Goal: Information Seeking & Learning: Compare options

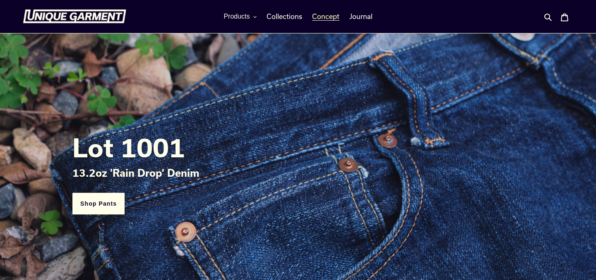
click at [328, 22] on link "Concept" at bounding box center [326, 16] width 36 height 12
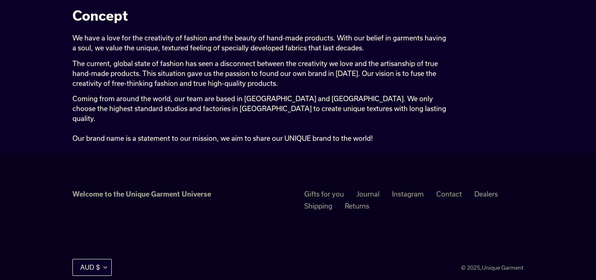
scroll to position [40, 0]
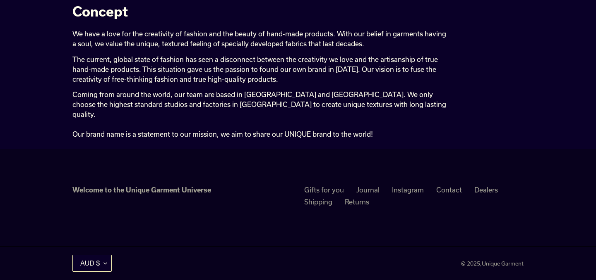
click at [104, 255] on button "AUD $" at bounding box center [91, 263] width 39 height 17
click at [206, 200] on div "Welcome to the Unique Garment Universe Gifts for you Journal Instagram Contact …" at bounding box center [297, 198] width 451 height 60
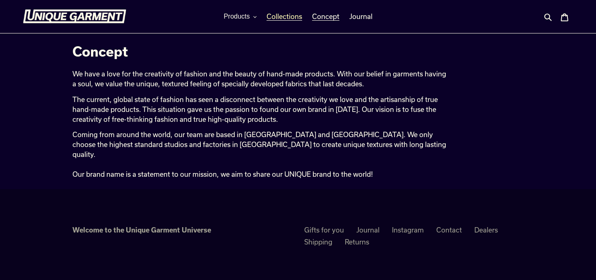
click at [283, 19] on span "Collections" at bounding box center [284, 16] width 36 height 8
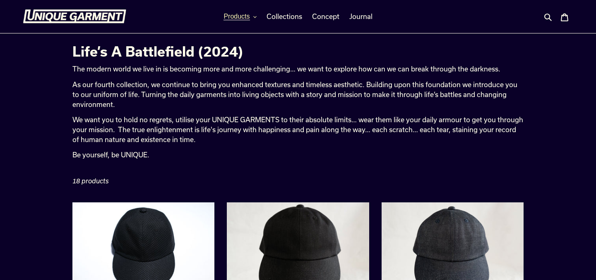
click at [249, 17] on span "Products" at bounding box center [236, 16] width 26 height 7
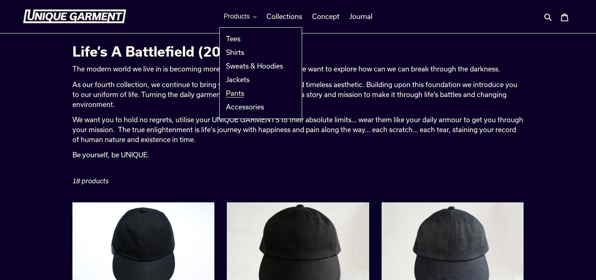
click at [239, 93] on span "Pants" at bounding box center [235, 93] width 18 height 8
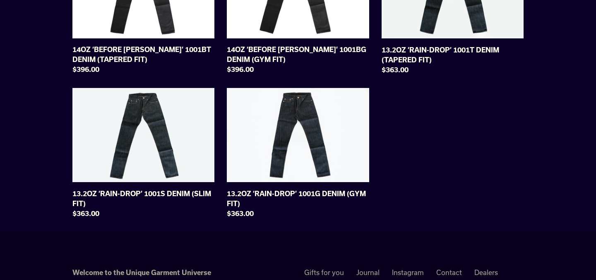
scroll to position [155, 0]
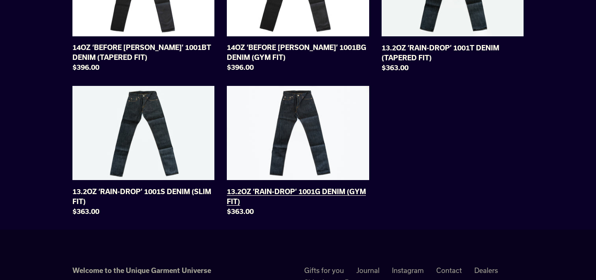
click at [306, 136] on link "13.2OZ ‘RAIN-DROP’ 1001G DENIM (GYM FIT)" at bounding box center [298, 153] width 142 height 134
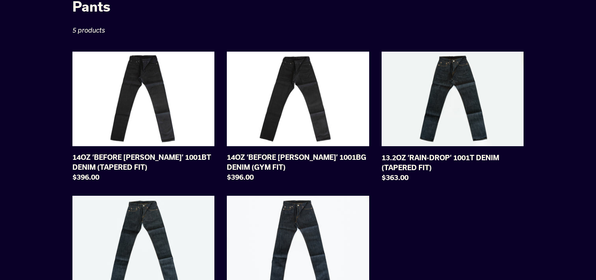
scroll to position [44, 0]
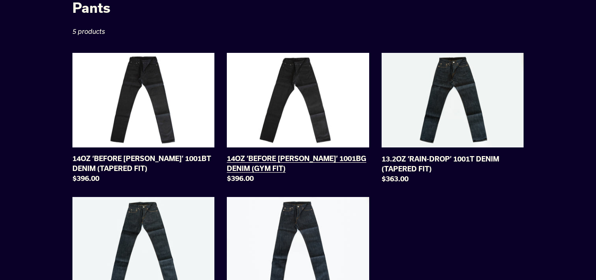
click at [295, 87] on link "14OZ ‘BEFORE DAWN’ 1001BG DENIM (GYM FIT)" at bounding box center [298, 120] width 142 height 134
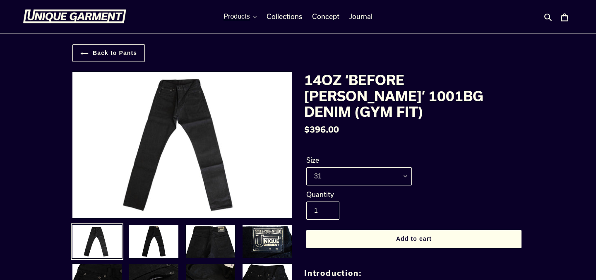
click at [213, 246] on img at bounding box center [210, 242] width 51 height 35
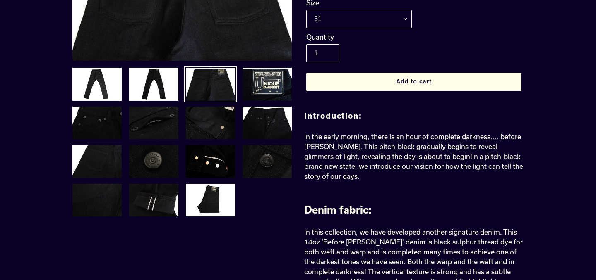
scroll to position [158, 0]
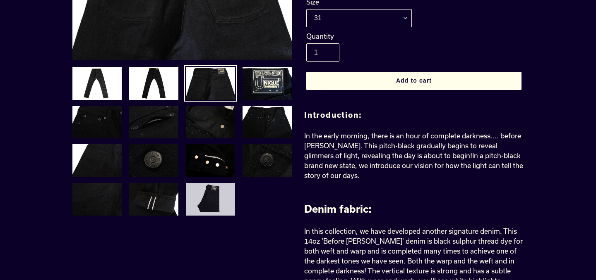
click at [215, 189] on img at bounding box center [210, 199] width 51 height 35
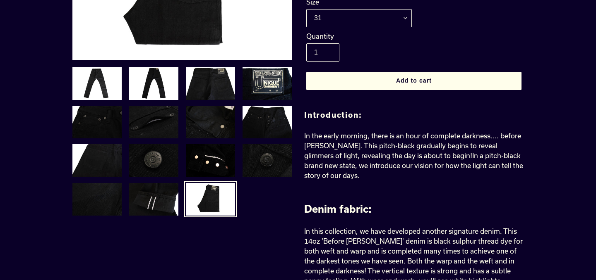
scroll to position [0, 0]
